Goal: Information Seeking & Learning: Learn about a topic

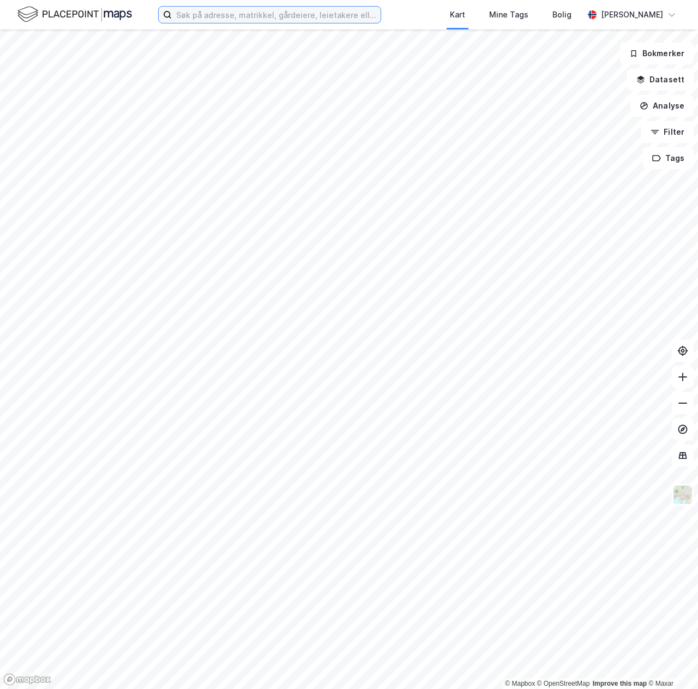
click at [265, 7] on input at bounding box center [276, 15] width 209 height 16
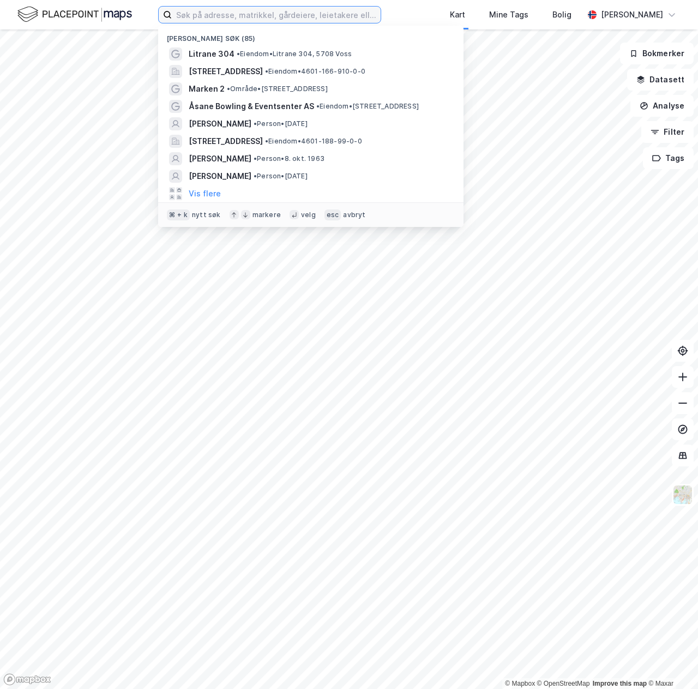
paste input "[STREET_ADDRESS]"
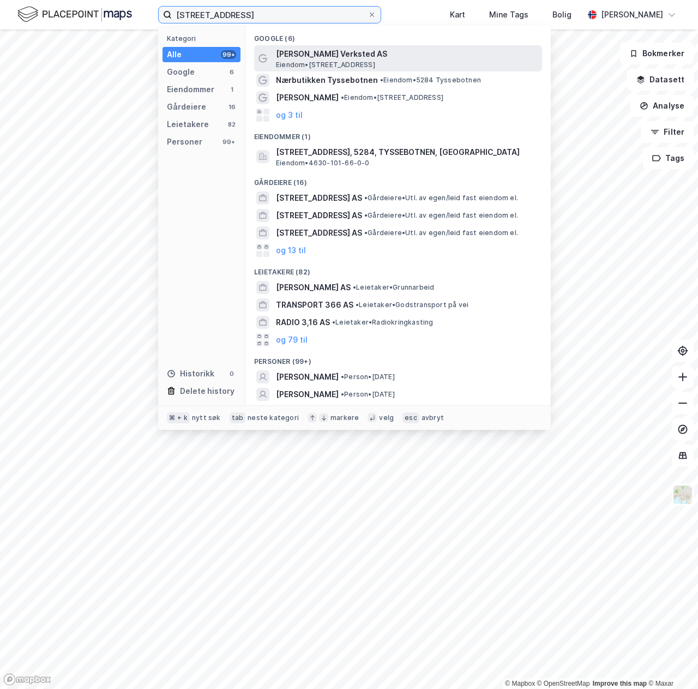
type input "[STREET_ADDRESS]"
click at [366, 59] on span "[PERSON_NAME] Verksted AS" at bounding box center [407, 53] width 262 height 13
